Goal: Check status: Check status

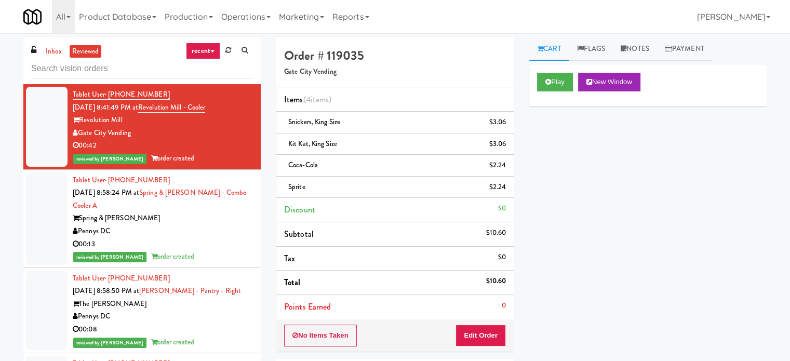
drag, startPoint x: 193, startPoint y: 249, endPoint x: 208, endPoint y: 236, distance: 19.1
click at [195, 249] on div "00:13" at bounding box center [163, 244] width 180 height 13
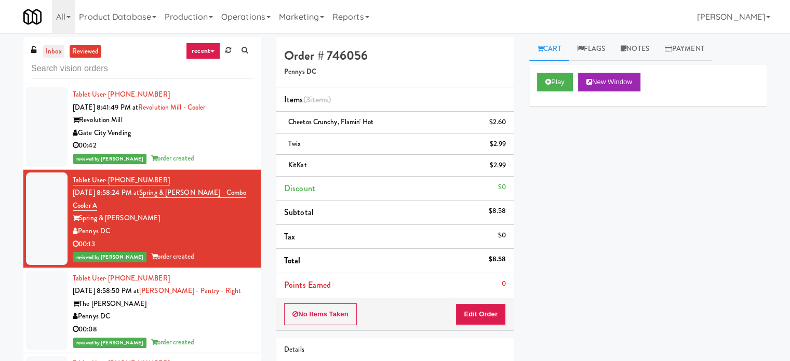
drag, startPoint x: 52, startPoint y: 52, endPoint x: 79, endPoint y: 4, distance: 55.1
click at [52, 51] on link "inbox" at bounding box center [53, 51] width 21 height 13
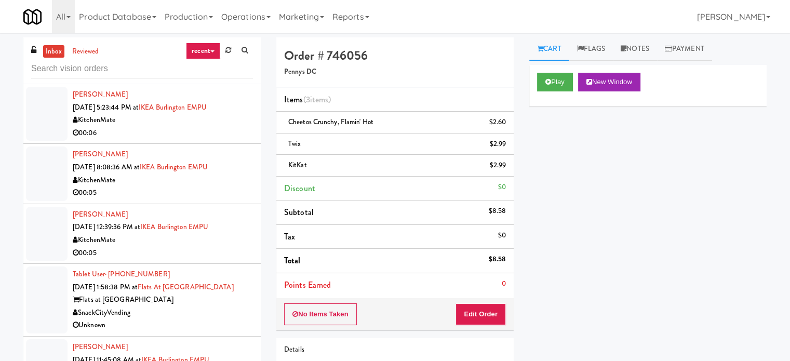
drag, startPoint x: 89, startPoint y: 51, endPoint x: 97, endPoint y: 61, distance: 12.3
click at [90, 51] on link "reviewed" at bounding box center [86, 51] width 32 height 13
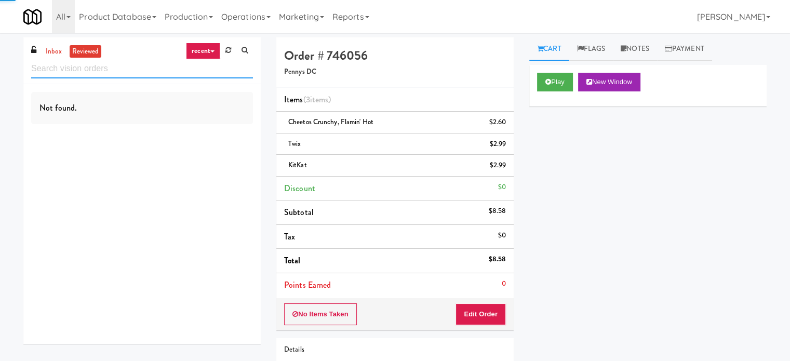
click at [98, 63] on input "text" at bounding box center [142, 68] width 222 height 19
click at [99, 65] on input "text" at bounding box center [142, 68] width 222 height 19
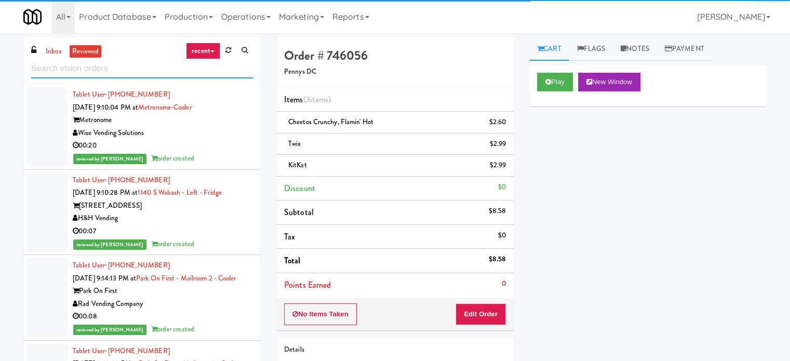
paste input "The Vue - Cooler"
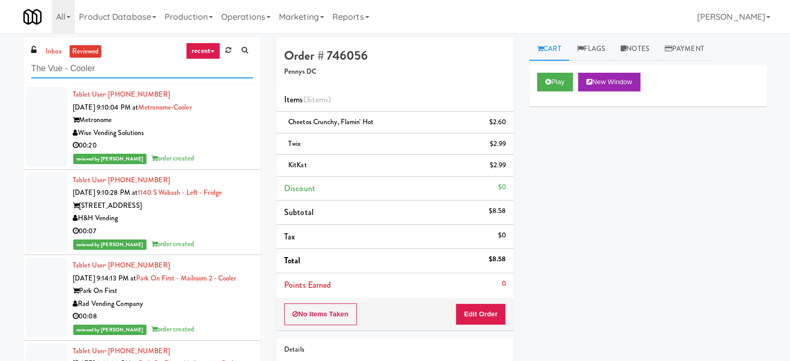
drag, startPoint x: 100, startPoint y: 65, endPoint x: 139, endPoint y: 76, distance: 40.9
click at [107, 70] on input "The Vue - Cooler" at bounding box center [142, 68] width 222 height 19
type input "The Vue - Cooler"
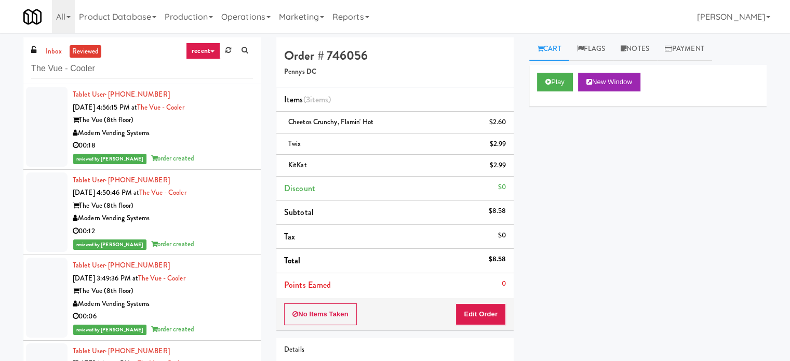
drag, startPoint x: 213, startPoint y: 47, endPoint x: 206, endPoint y: 62, distance: 16.3
click at [213, 48] on link "recent" at bounding box center [203, 51] width 34 height 17
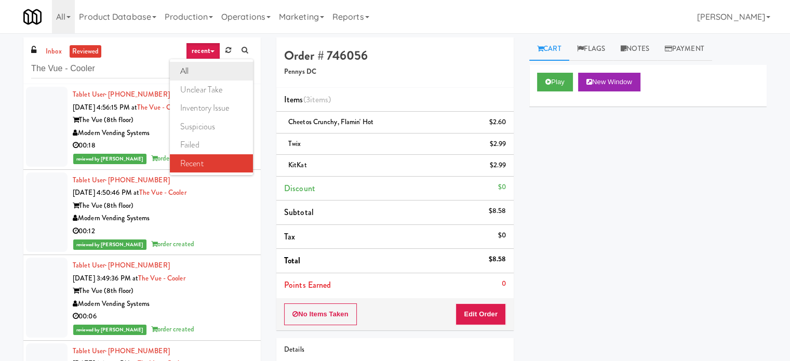
click at [199, 73] on link "all" at bounding box center [211, 71] width 83 height 19
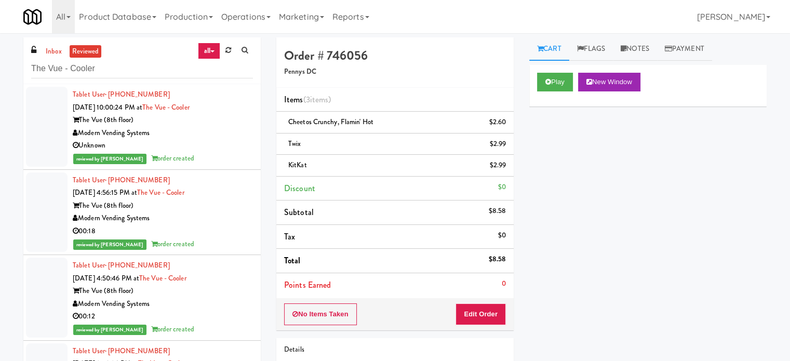
drag, startPoint x: 202, startPoint y: 159, endPoint x: 226, endPoint y: 164, distance: 24.3
click at [203, 160] on div "reviewed by Jenet R order created" at bounding box center [163, 158] width 180 height 13
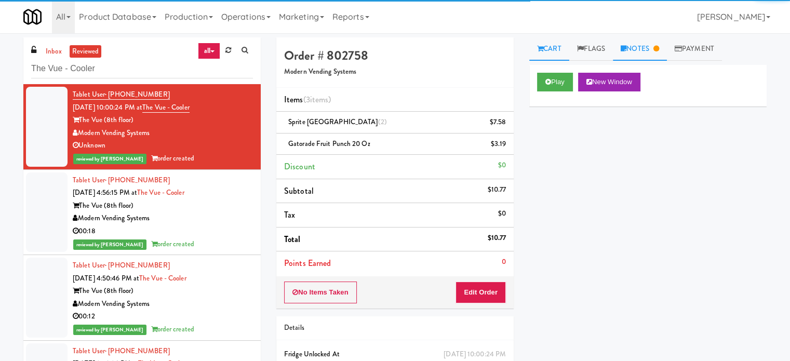
click at [642, 51] on link "Notes" at bounding box center [640, 48] width 54 height 23
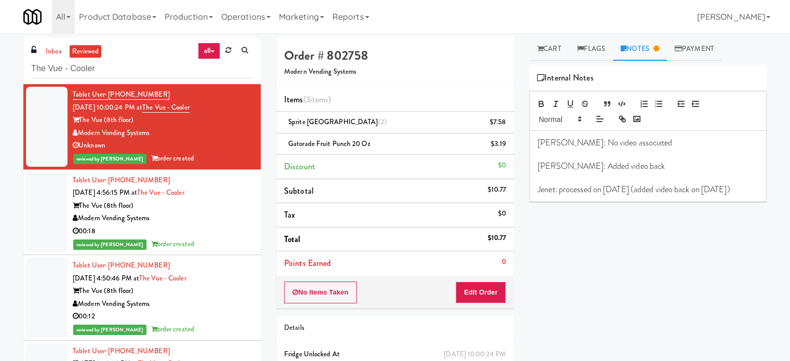
drag, startPoint x: 535, startPoint y: 189, endPoint x: 734, endPoint y: 199, distance: 198.6
click at [734, 199] on div "[PERSON_NAME]: No video associated [PERSON_NAME]: Added video back Jenet: proce…" at bounding box center [648, 166] width 236 height 71
copy p "Jenet: processed on [DATE] (added video back on [DATE])"
